Goal: Go to known website: Access a specific website the user already knows

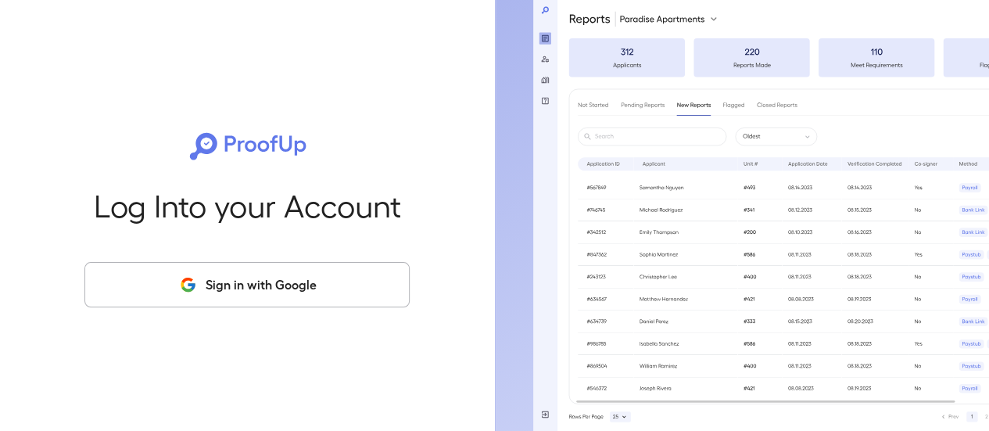
click at [355, 281] on button "Sign in with Google" at bounding box center [246, 284] width 325 height 45
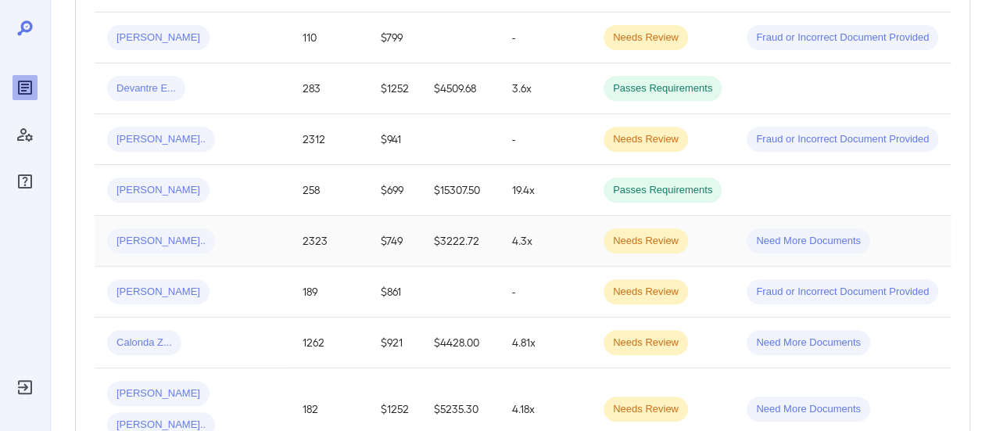
scroll to position [703, 0]
